Goal: Find specific page/section: Find specific page/section

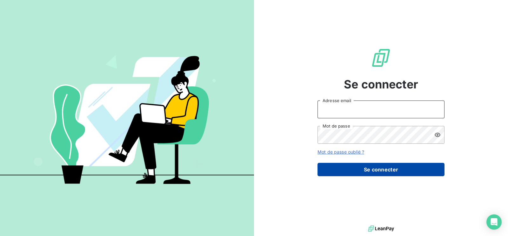
type input "[PERSON_NAME][EMAIL_ADDRESS][DOMAIN_NAME]"
click at [337, 169] on button "Se connecter" at bounding box center [381, 169] width 127 height 13
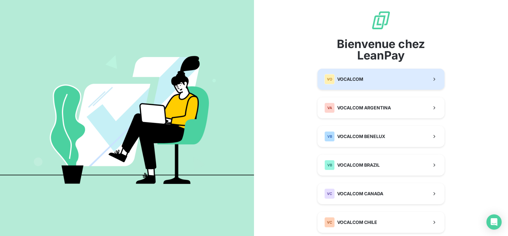
click at [341, 71] on button "VO VOCALCOM" at bounding box center [381, 79] width 127 height 21
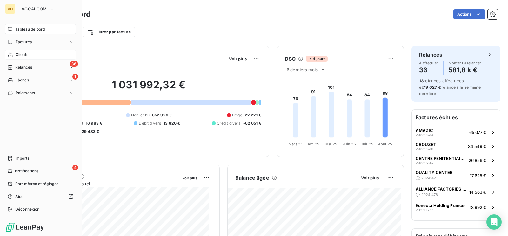
click at [24, 52] on span "Clients" at bounding box center [22, 55] width 13 height 6
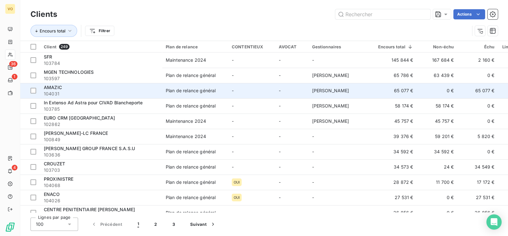
click at [55, 88] on span "AMAZIC" at bounding box center [53, 86] width 18 height 5
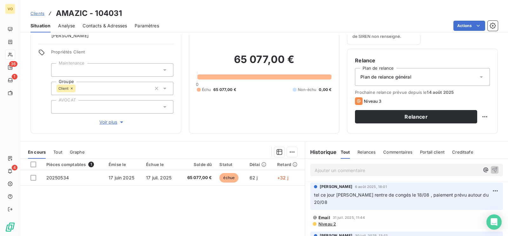
scroll to position [79, 0]
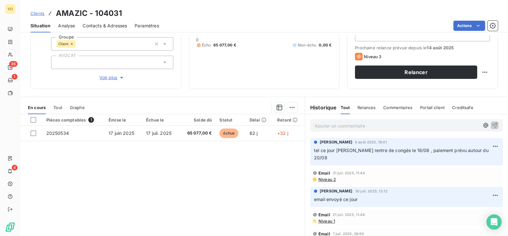
click at [100, 24] on span "Contacts & Adresses" at bounding box center [105, 26] width 44 height 6
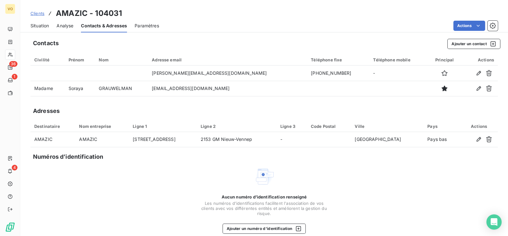
click at [42, 24] on span "Situation" at bounding box center [39, 26] width 18 height 6
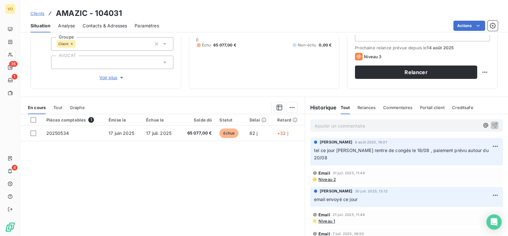
click at [213, 174] on div "Pièces comptables 1 Émise le Échue le Solde dû Statut Délai Retard 20250534 17 …" at bounding box center [162, 175] width 285 height 122
click at [330, 128] on p "Ajouter un commentaire ﻿" at bounding box center [397, 126] width 165 height 8
